Goal: Task Accomplishment & Management: Use online tool/utility

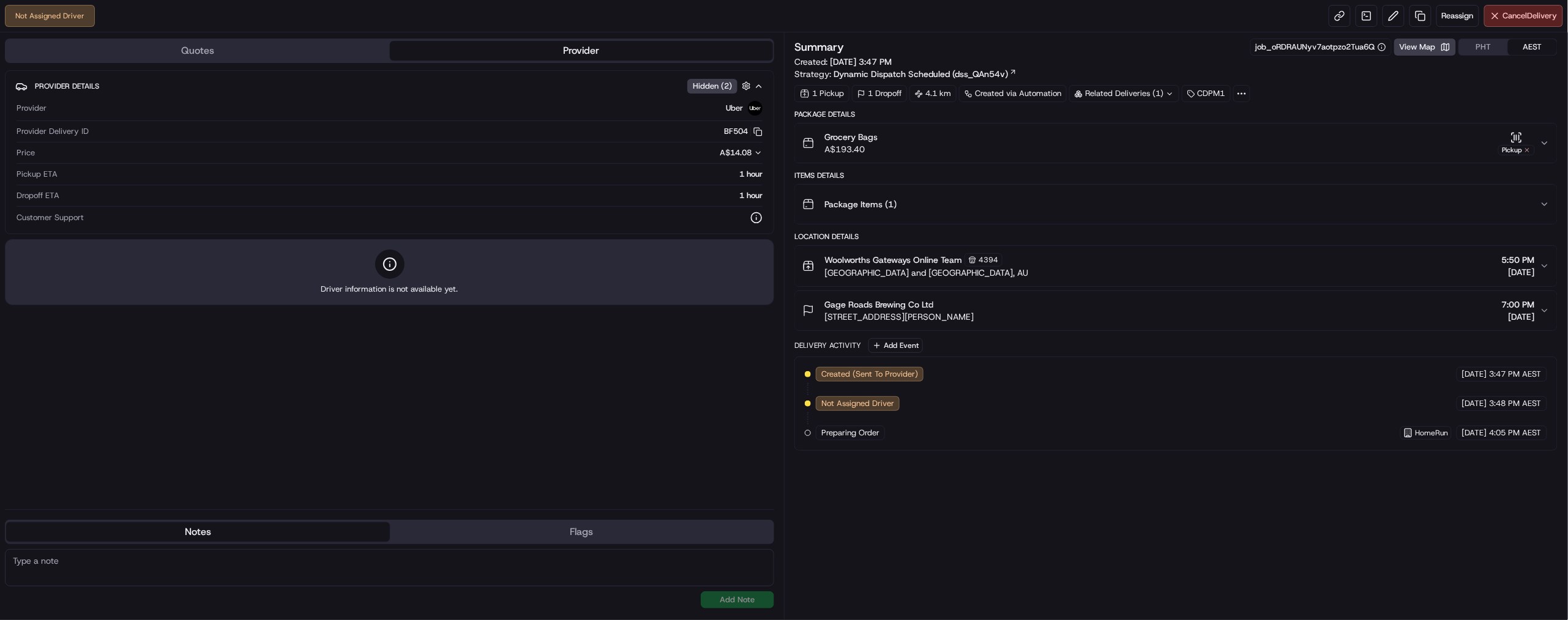
click at [208, 564] on textarea at bounding box center [389, 567] width 769 height 37
click at [333, 580] on textarea at bounding box center [389, 567] width 769 height 37
click at [348, 573] on textarea at bounding box center [389, 567] width 769 height 37
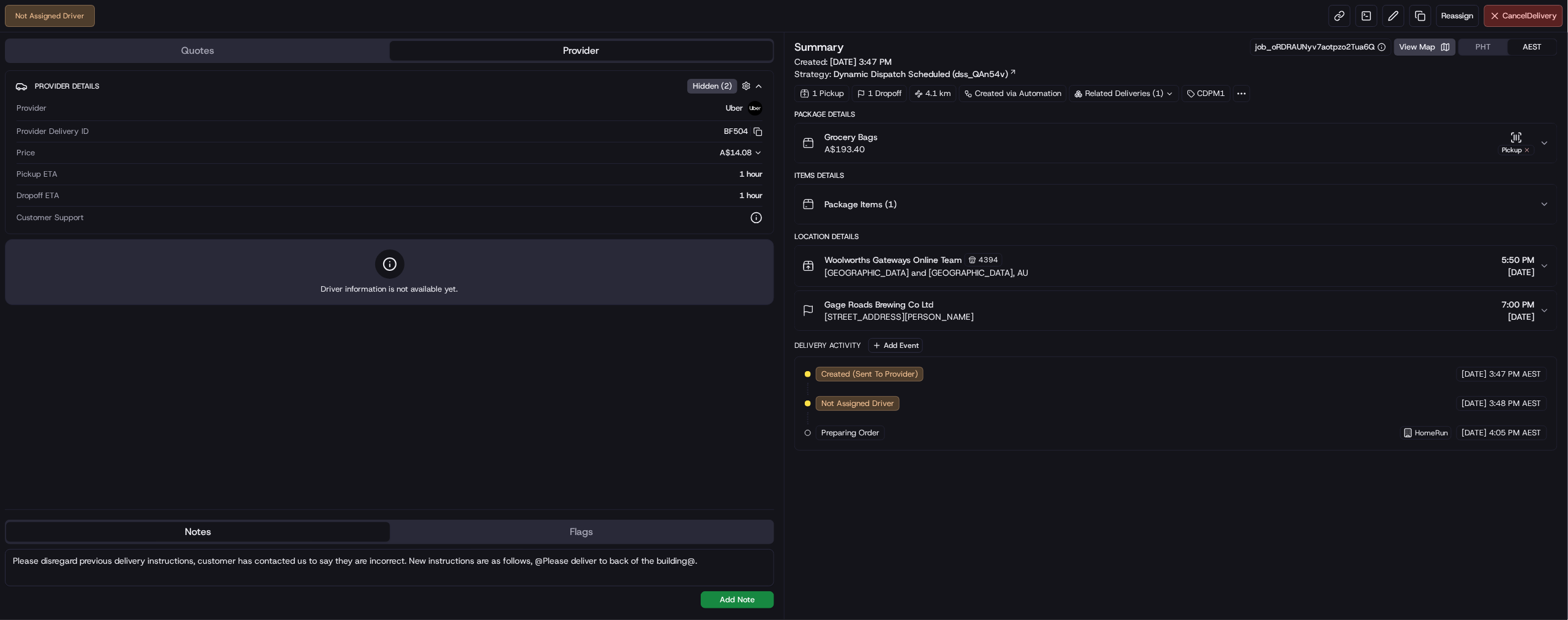
click at [119, 572] on textarea "Please disregard previous delivery instructions, customer has contacted us to s…" at bounding box center [389, 567] width 769 height 37
click at [412, 559] on textarea "Please disregard previous delivery instructions, customer has contacted us to s…" at bounding box center [389, 567] width 769 height 37
click at [407, 576] on textarea "Please disregard previous delivery instructions, customer has contacted us to s…" at bounding box center [389, 567] width 769 height 37
click at [470, 567] on textarea "Please disregard previous delivery instructions, customer has contacted us to s…" at bounding box center [389, 567] width 769 height 37
click at [350, 581] on textarea "Please disregard previous delivery instructions, customer has contacted us to s…" at bounding box center [389, 567] width 769 height 37
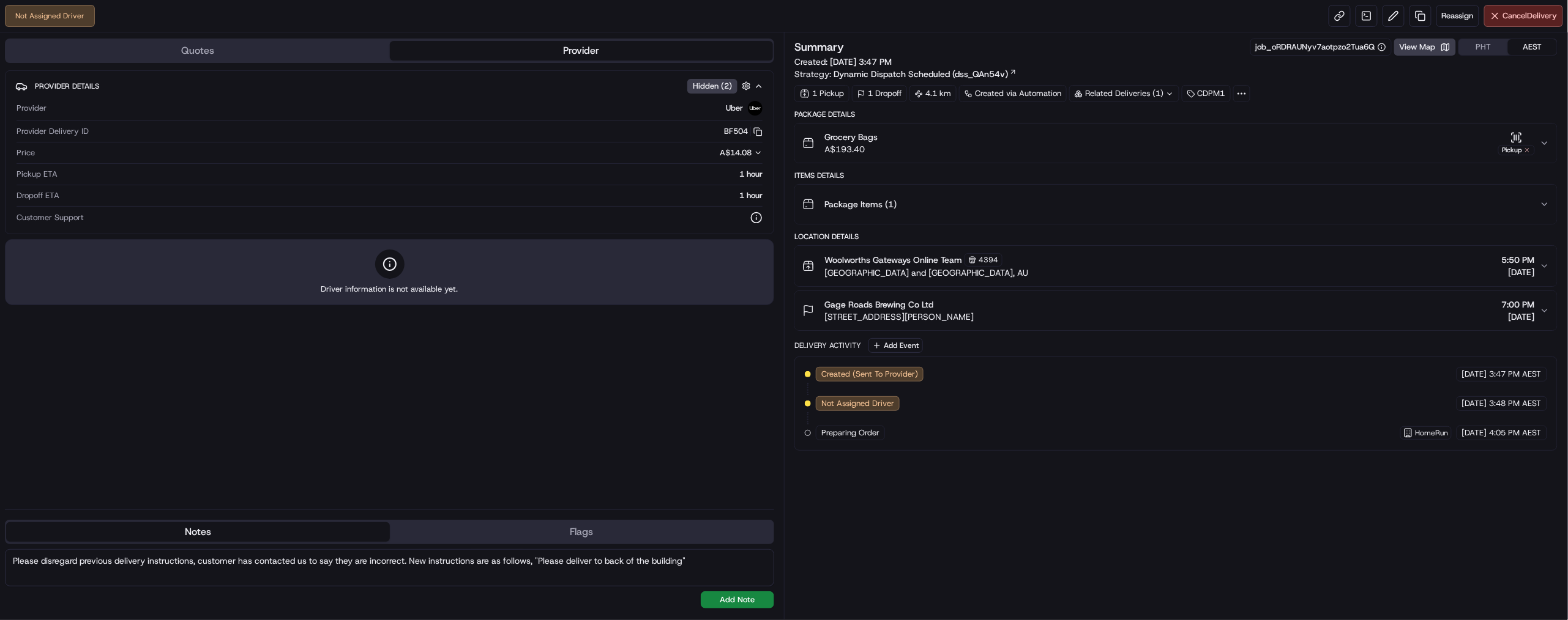
scroll to position [16, 0]
type textarea "Please disregard previous delivery instructions, customer has contacted us to s…"
click at [739, 608] on button "Add Note" at bounding box center [737, 600] width 74 height 18
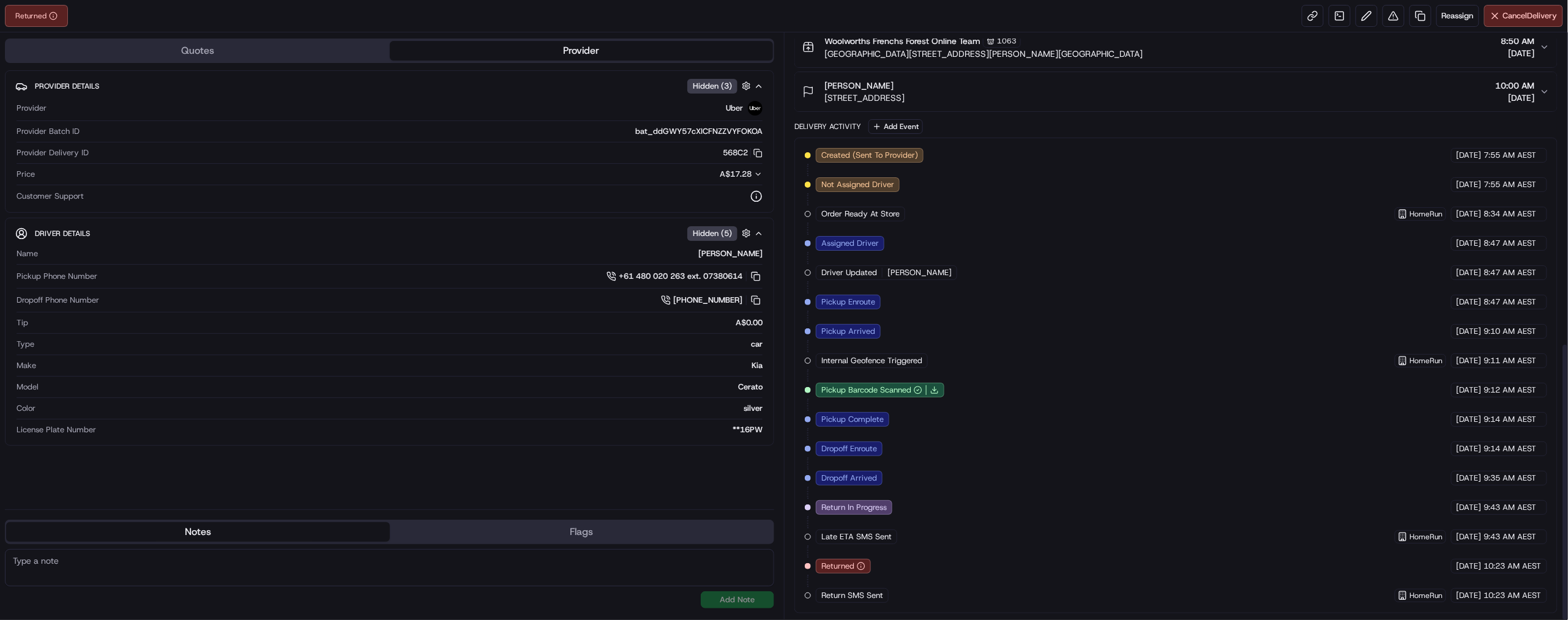
scroll to position [646, 0]
